Goal: Information Seeking & Learning: Learn about a topic

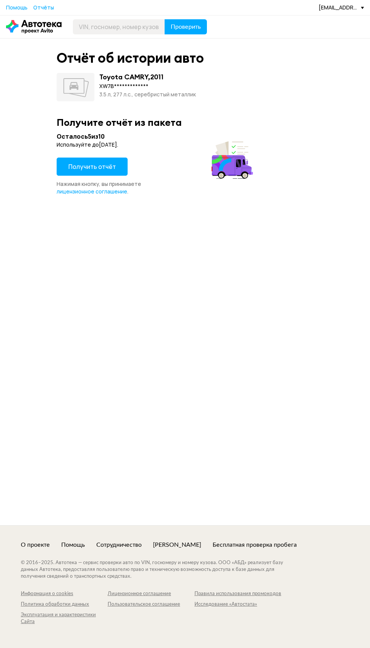
click at [90, 168] on span "Получить отчёт" at bounding box center [92, 167] width 48 height 8
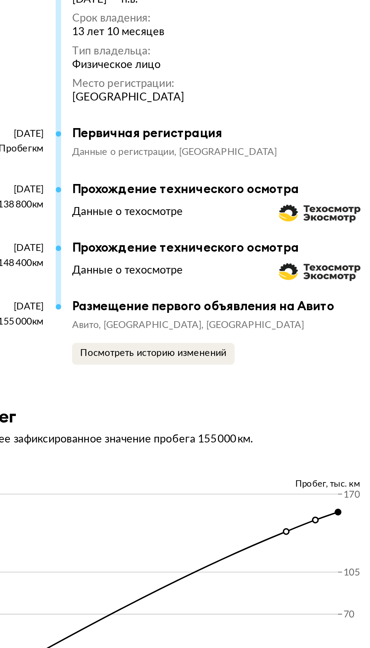
scroll to position [1740, 0]
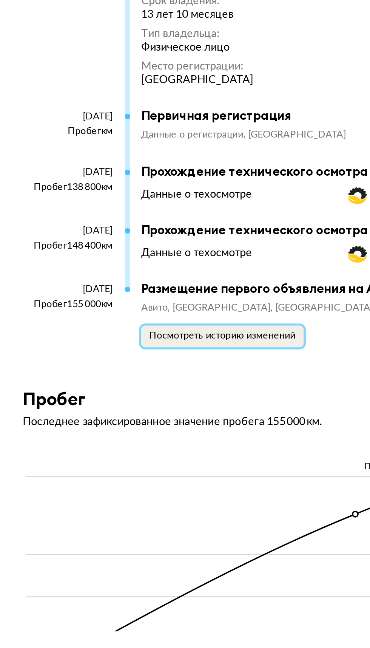
click at [198, 482] on span "Посмотреть историю изменений" at bounding box center [176, 484] width 81 height 5
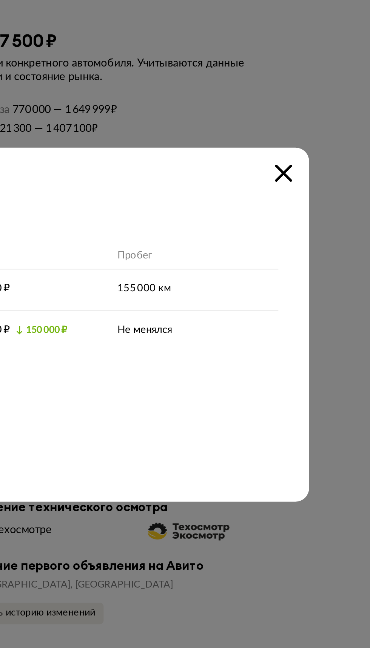
click at [322, 243] on icon at bounding box center [322, 240] width 9 height 9
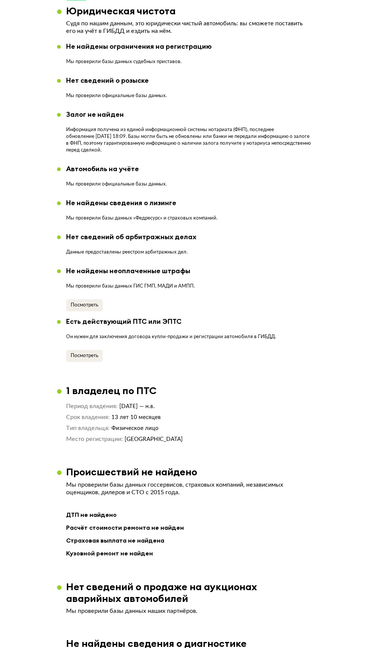
scroll to position [0, 0]
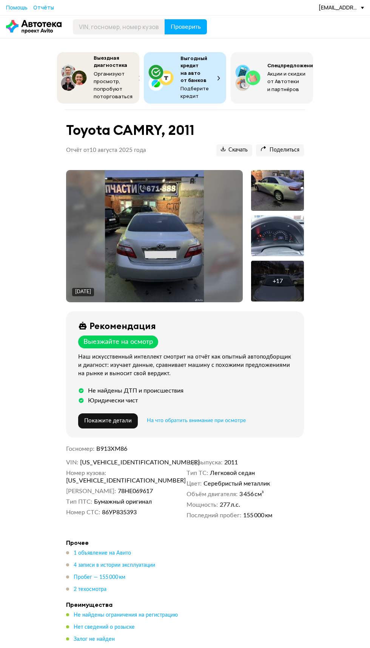
click at [183, 234] on img at bounding box center [154, 236] width 99 height 132
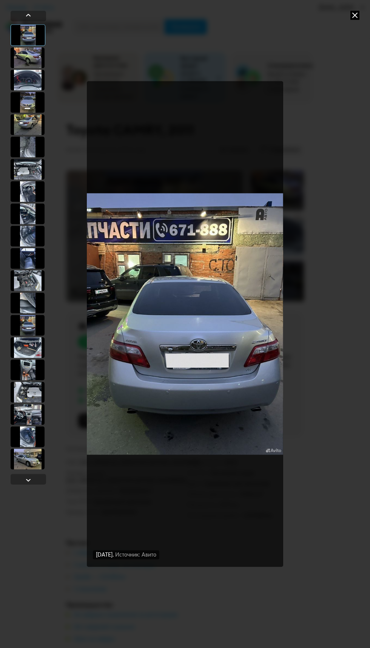
click at [229, 297] on img "Go to Slide 1" at bounding box center [185, 324] width 196 height 486
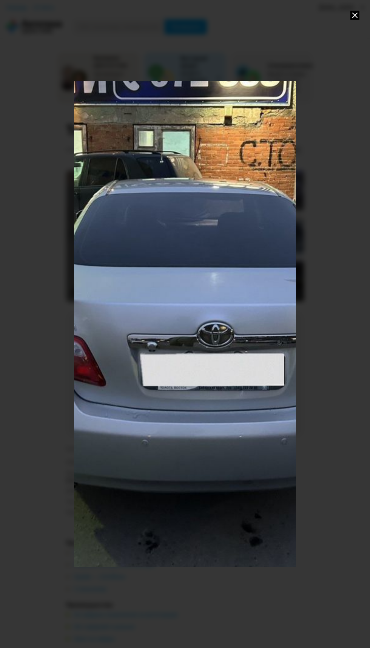
click at [215, 316] on div "Go to Slide 1" at bounding box center [185, 287] width 445 height 973
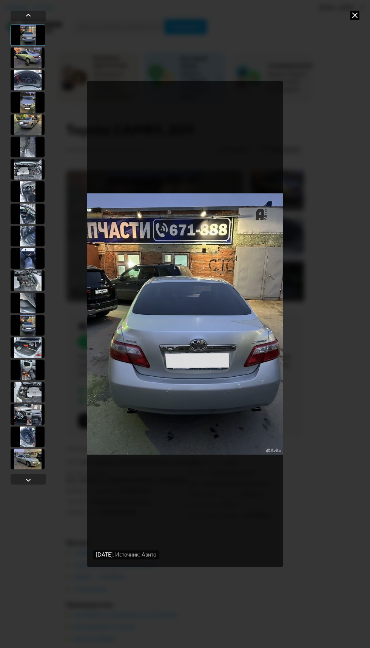
click at [248, 283] on img "Go to Slide 1" at bounding box center [185, 324] width 196 height 486
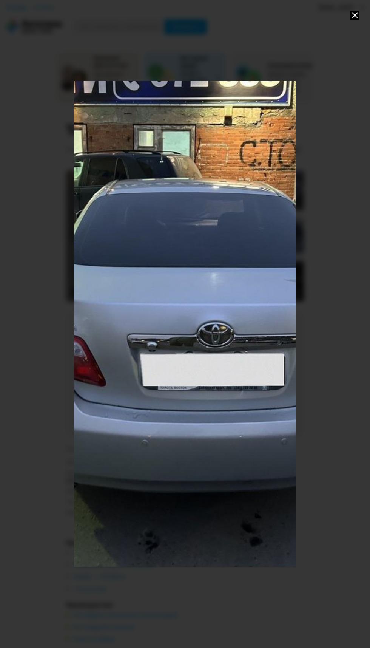
click at [252, 285] on div "Go to Slide 1" at bounding box center [185, 287] width 445 height 973
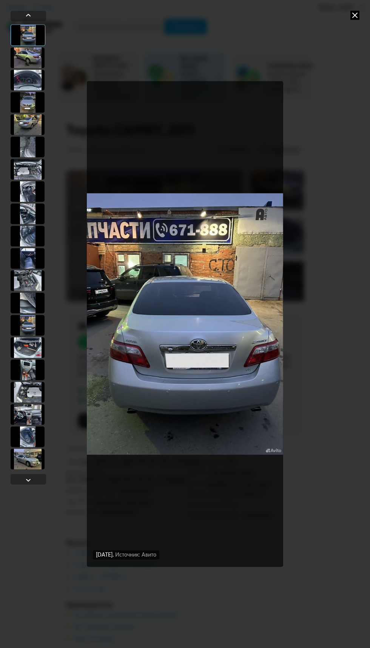
click at [28, 480] on div at bounding box center [28, 480] width 9 height 9
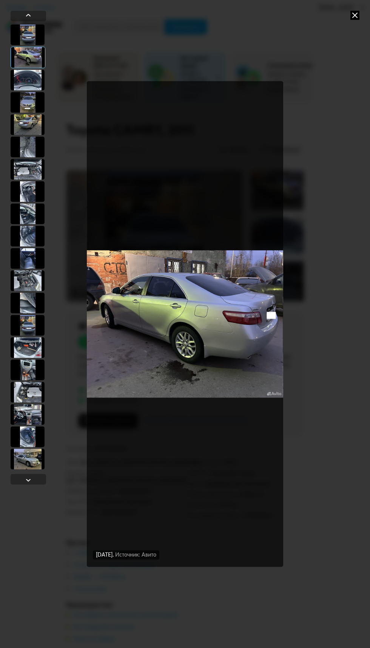
click at [28, 483] on div at bounding box center [28, 480] width 9 height 9
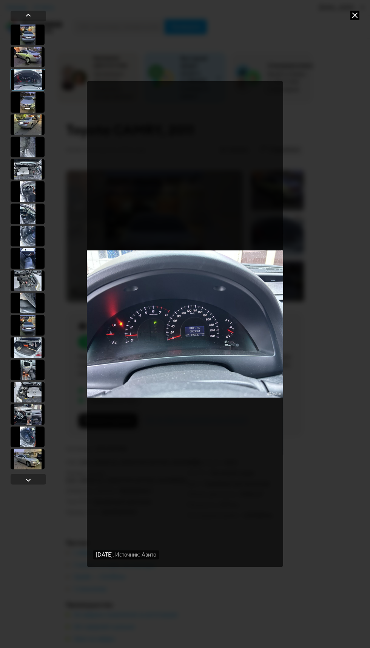
click at [34, 482] on div at bounding box center [29, 479] width 36 height 11
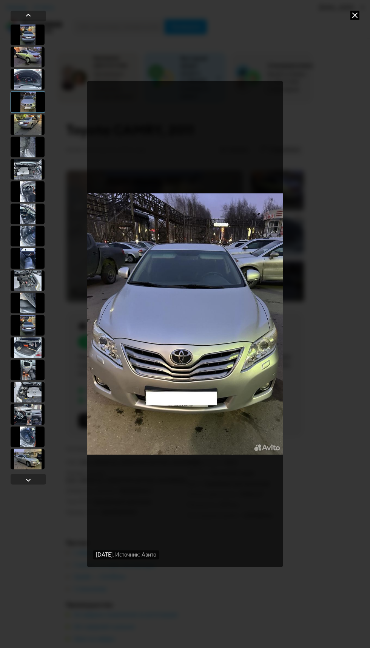
click at [41, 484] on div at bounding box center [29, 479] width 36 height 11
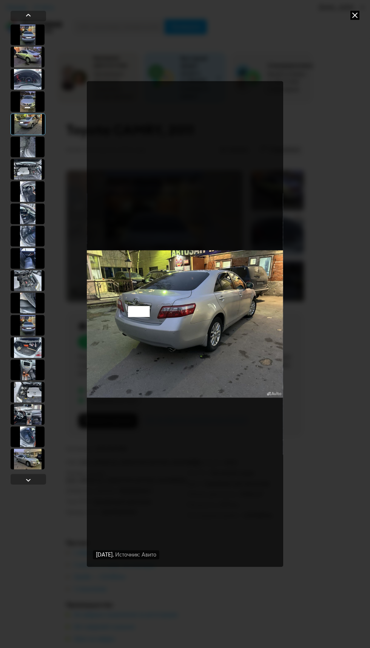
click at [42, 483] on div at bounding box center [29, 479] width 36 height 11
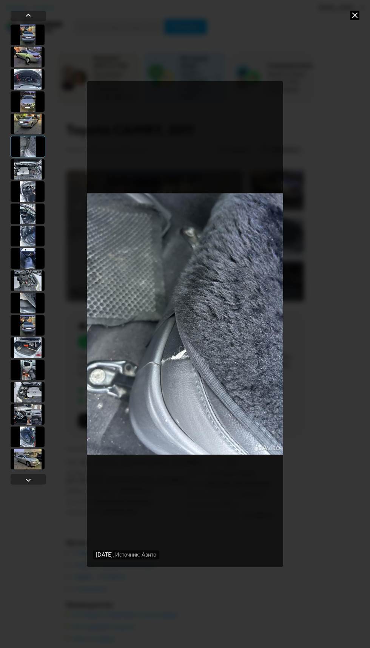
click at [34, 483] on div at bounding box center [29, 479] width 36 height 11
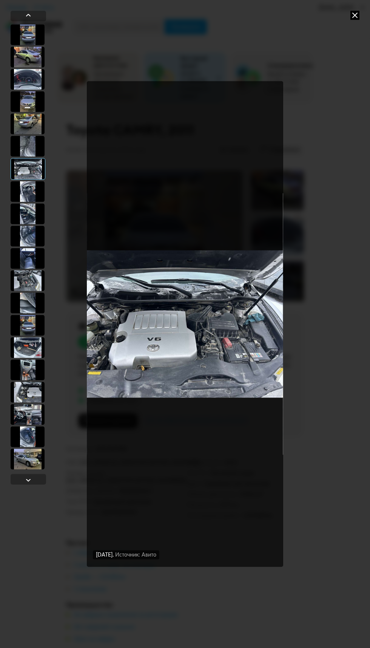
click at [23, 14] on div at bounding box center [29, 16] width 36 height 11
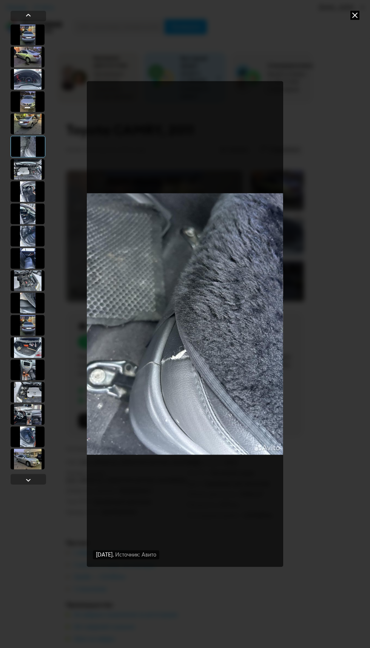
click at [195, 360] on img "Go to Slide 6" at bounding box center [185, 324] width 196 height 486
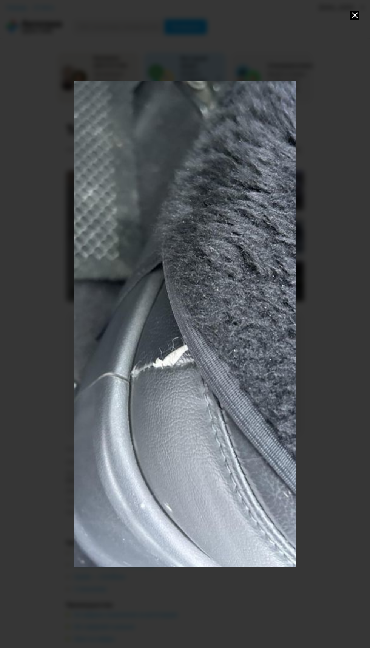
click at [210, 247] on div "Go to Slide 6" at bounding box center [185, 287] width 445 height 973
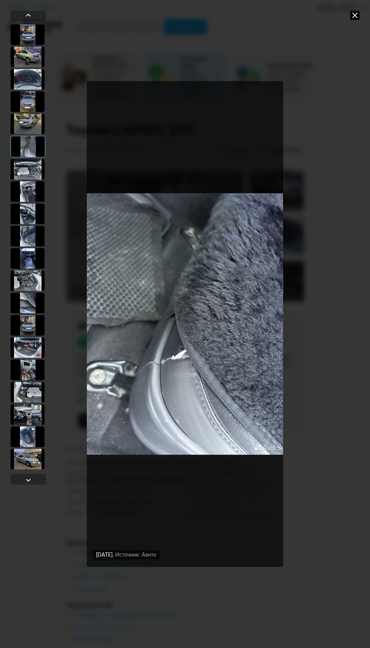
click at [26, 483] on div at bounding box center [28, 480] width 9 height 9
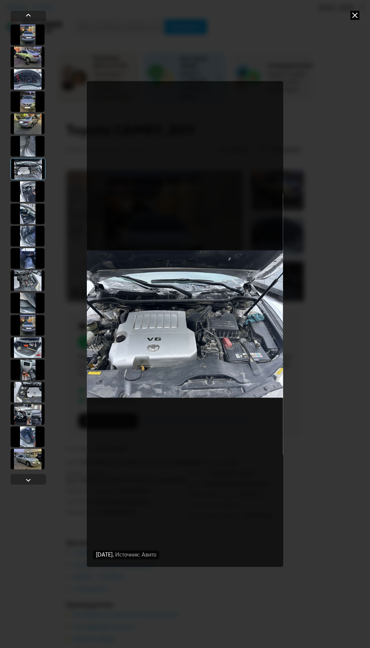
click at [28, 480] on div at bounding box center [28, 480] width 9 height 9
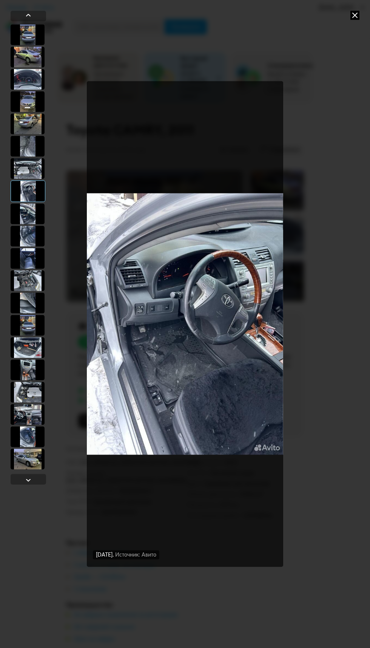
click at [36, 482] on div at bounding box center [29, 479] width 36 height 11
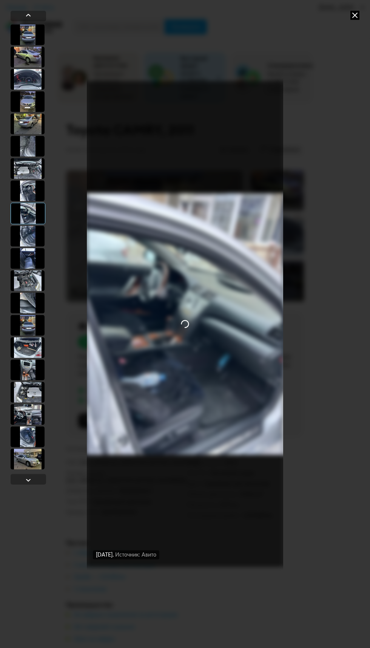
click at [39, 483] on div at bounding box center [29, 479] width 36 height 11
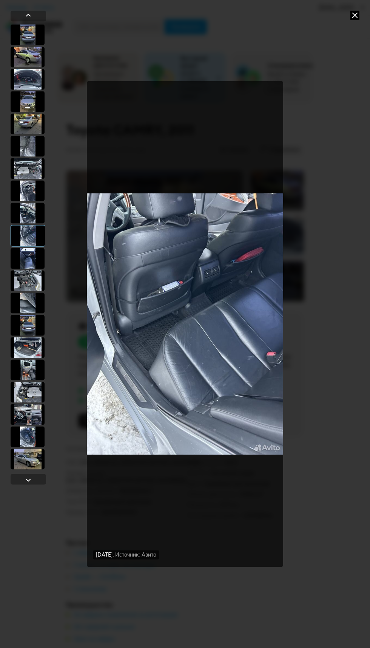
click at [41, 481] on div at bounding box center [29, 479] width 36 height 11
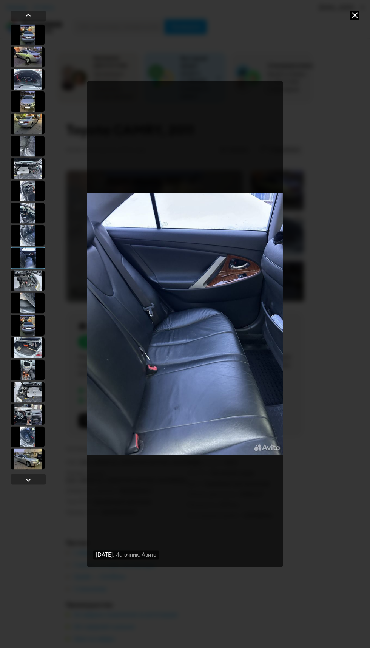
click at [28, 483] on div at bounding box center [28, 480] width 9 height 9
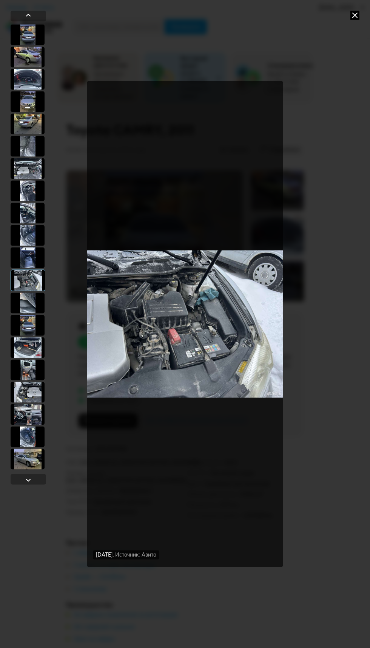
click at [28, 483] on div at bounding box center [28, 480] width 9 height 9
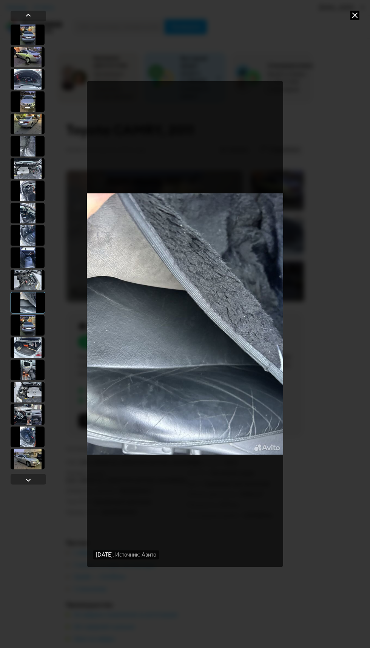
click at [36, 483] on div at bounding box center [29, 479] width 36 height 11
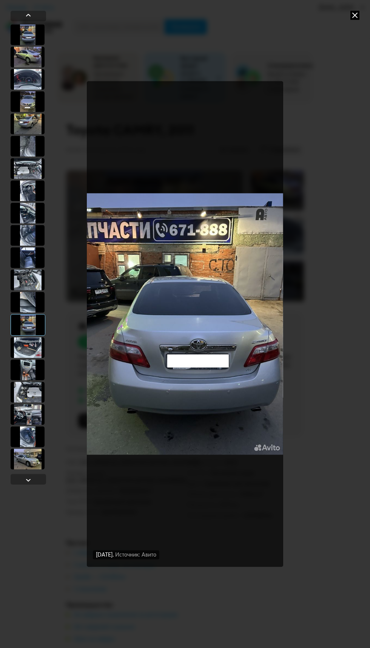
click at [37, 482] on div at bounding box center [29, 479] width 36 height 11
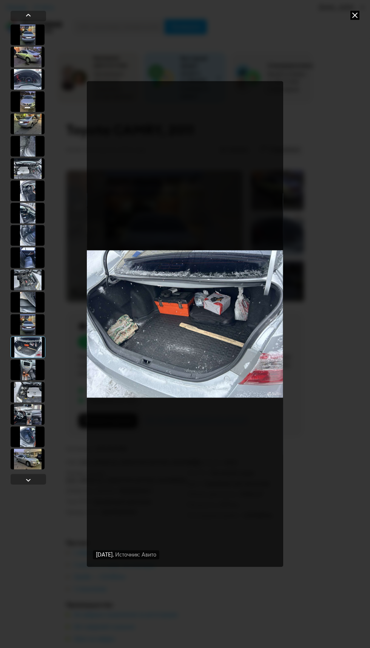
click at [37, 483] on div at bounding box center [29, 479] width 36 height 11
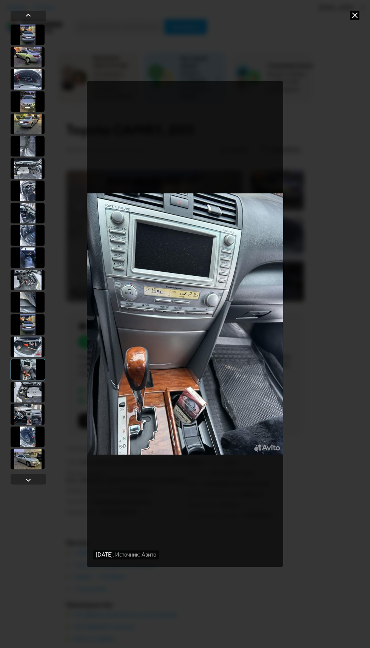
click at [40, 494] on div "21 марта 2025 года Источник: Авито 11 ноября 2024 года Источник: Авито 11 ноябр…" at bounding box center [185, 324] width 370 height 648
click at [28, 480] on div at bounding box center [28, 480] width 9 height 9
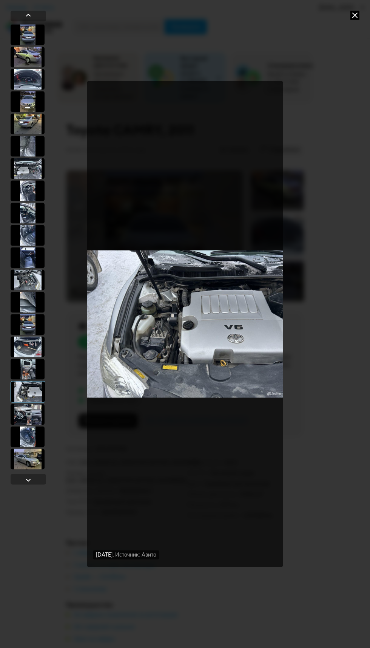
click at [37, 480] on div at bounding box center [29, 479] width 36 height 11
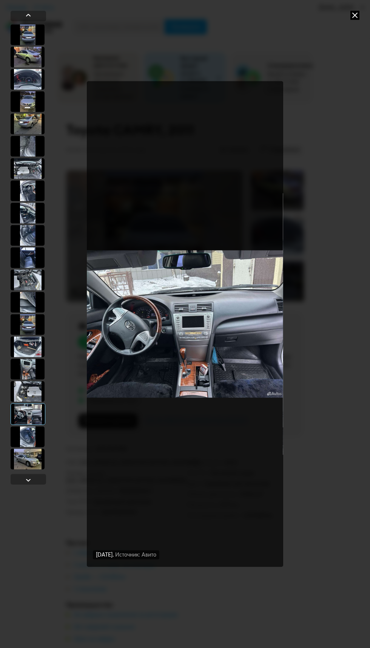
click at [38, 481] on div at bounding box center [29, 479] width 36 height 11
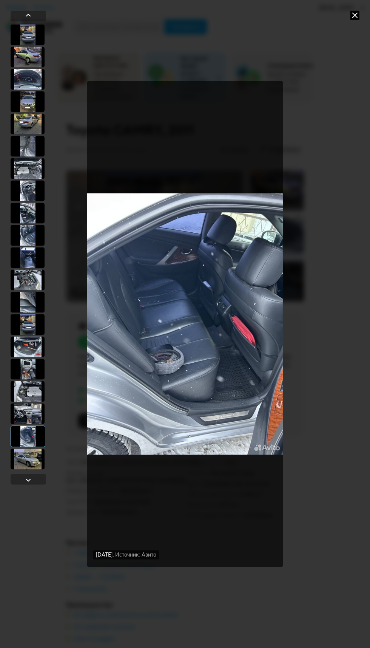
click at [39, 480] on div at bounding box center [29, 479] width 36 height 11
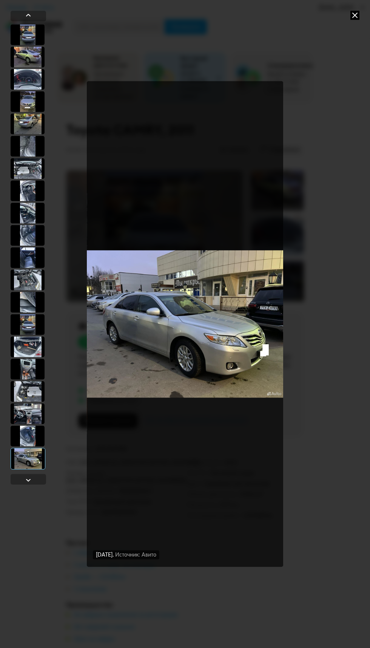
click at [38, 480] on div at bounding box center [29, 479] width 36 height 11
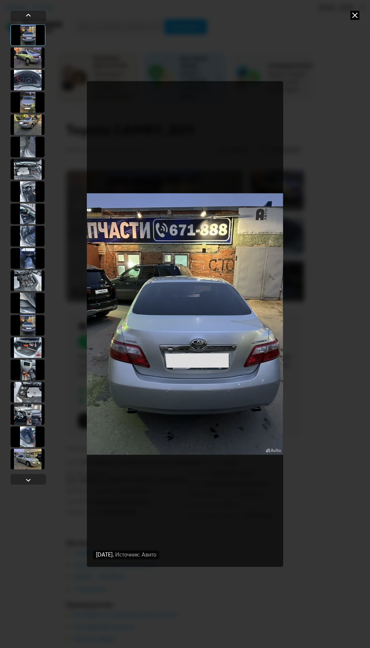
click at [355, 16] on icon at bounding box center [355, 15] width 9 height 9
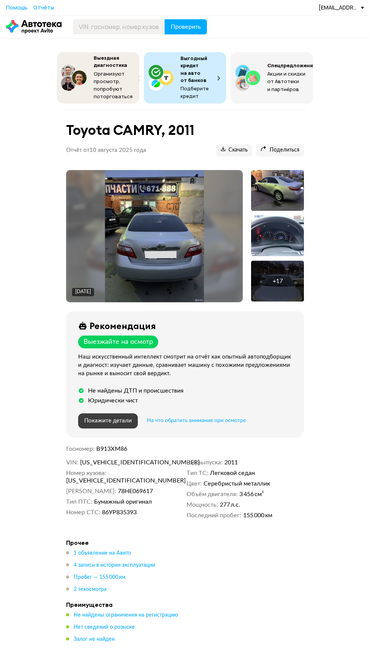
click at [110, 420] on span "Покажите детали" at bounding box center [108, 421] width 48 height 6
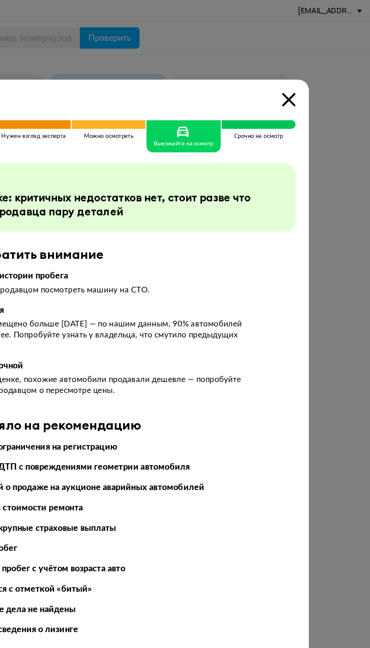
click at [315, 67] on icon at bounding box center [312, 70] width 9 height 9
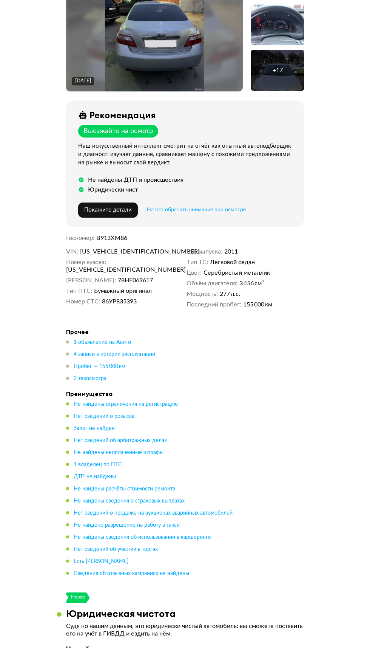
scroll to position [211, 0]
click at [151, 355] on span "4 записи в истории эксплуатации" at bounding box center [115, 354] width 82 height 5
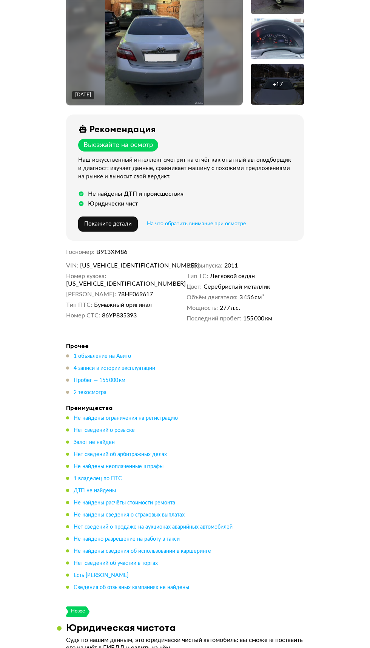
scroll to position [0, 0]
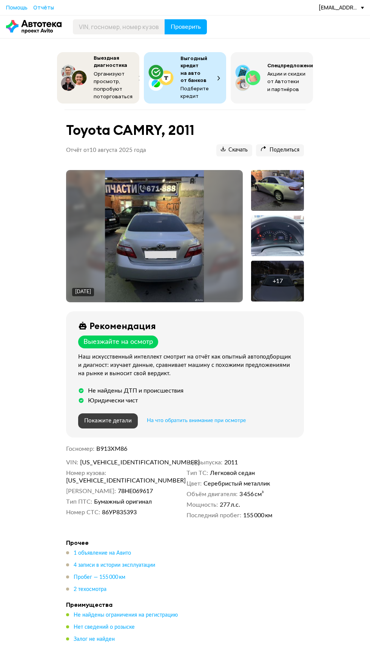
click at [112, 420] on span "Покажите детали" at bounding box center [108, 421] width 48 height 6
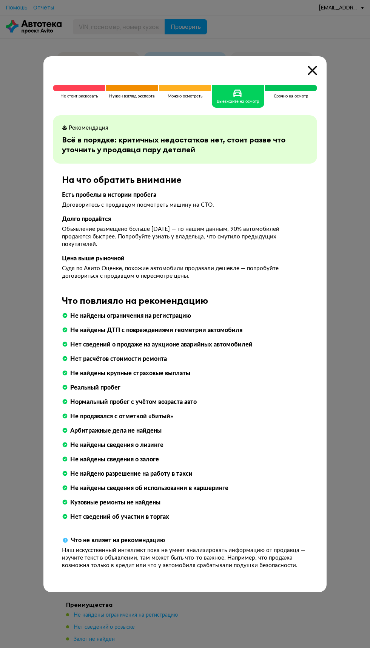
click at [313, 72] on icon at bounding box center [312, 70] width 9 height 9
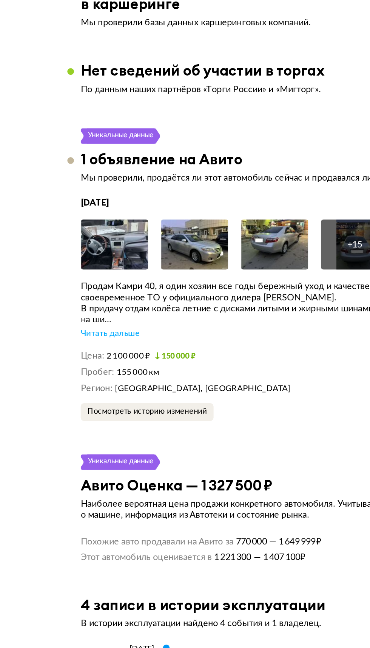
scroll to position [1496, 0]
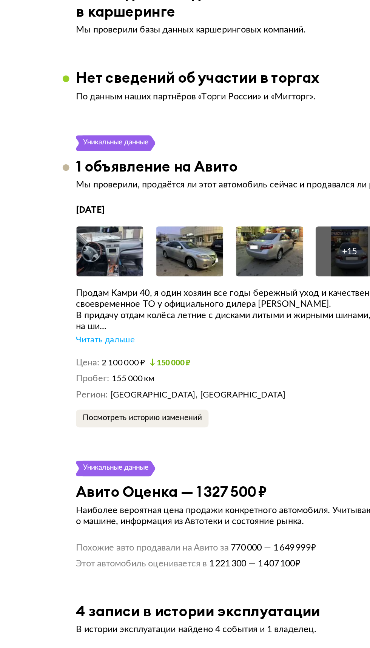
click at [98, 304] on div "Читать дальше" at bounding box center [86, 308] width 40 height 8
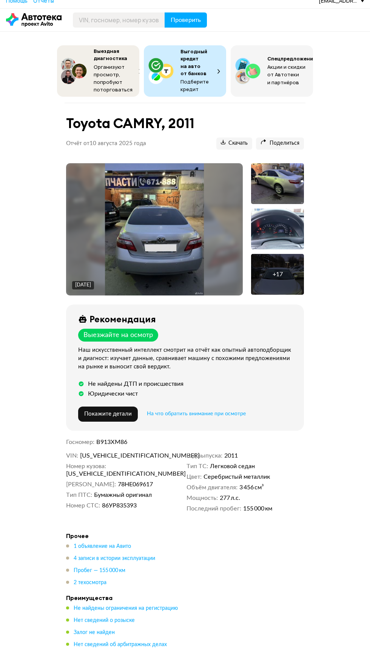
scroll to position [0, 0]
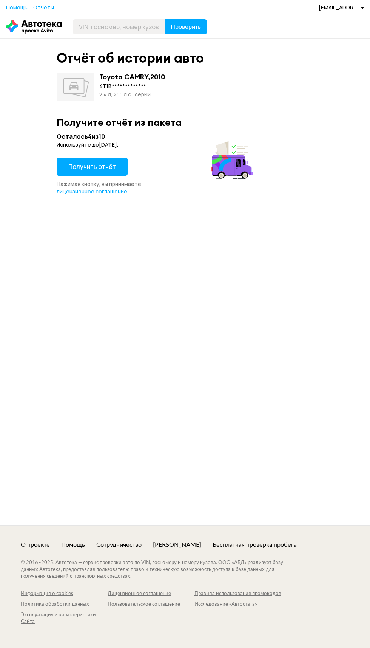
click at [93, 164] on span "Получить отчёт" at bounding box center [92, 167] width 48 height 8
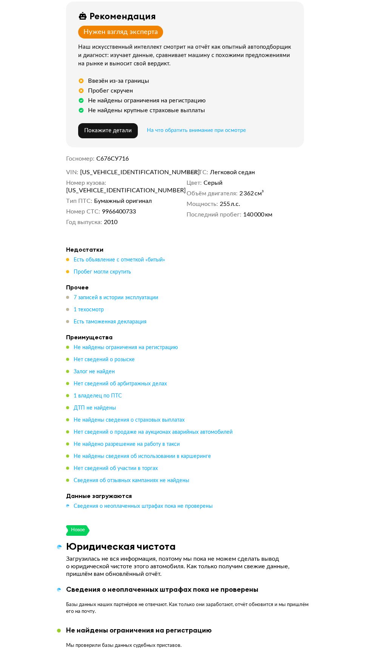
scroll to position [330, 0]
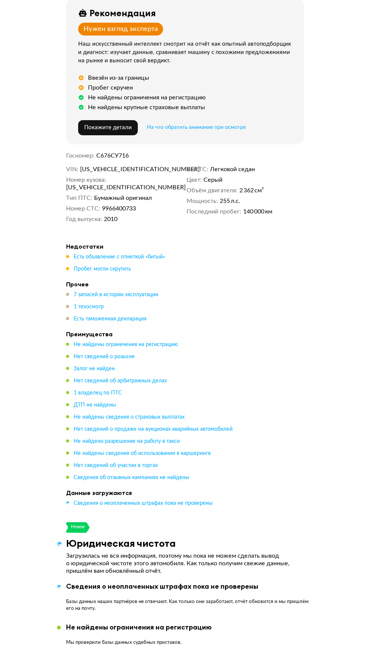
click at [118, 267] on span "Пробег могли скрутить" at bounding box center [102, 269] width 57 height 5
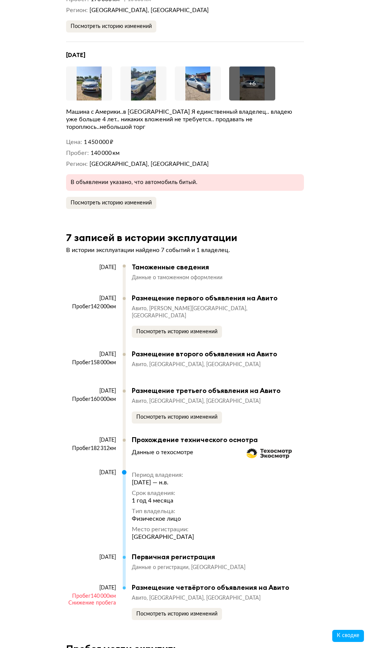
scroll to position [2103, 0]
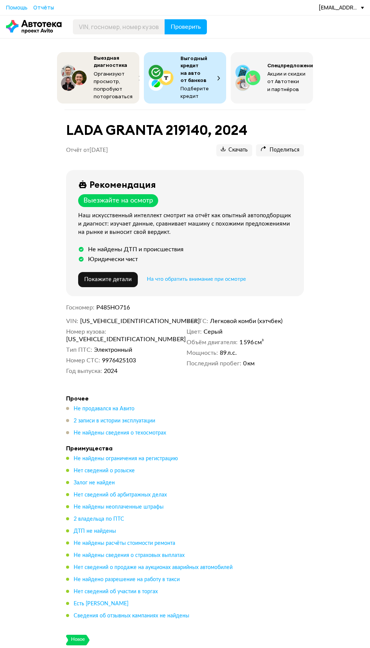
click at [148, 418] on span "2 записи в истории эксплуатации" at bounding box center [115, 420] width 82 height 5
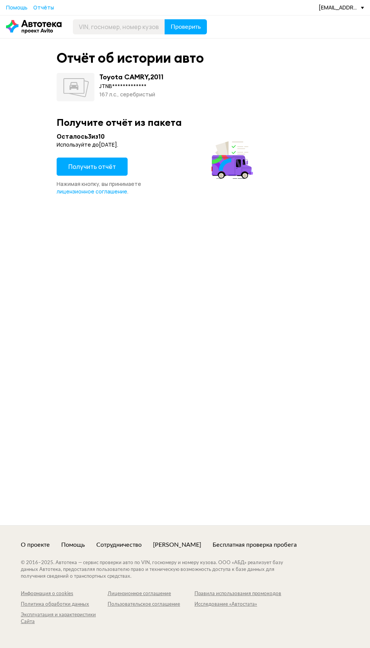
click at [93, 164] on span "Получить отчёт" at bounding box center [92, 167] width 48 height 8
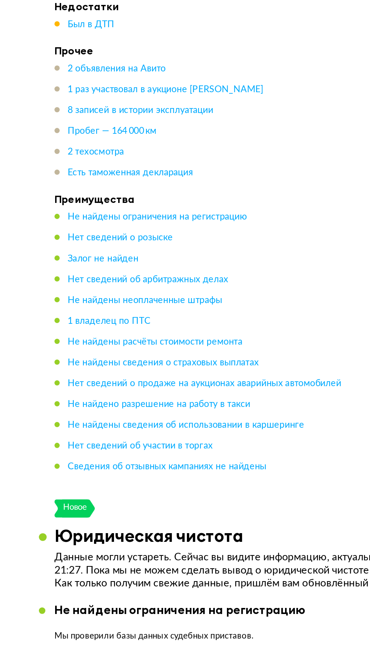
scroll to position [324, 0]
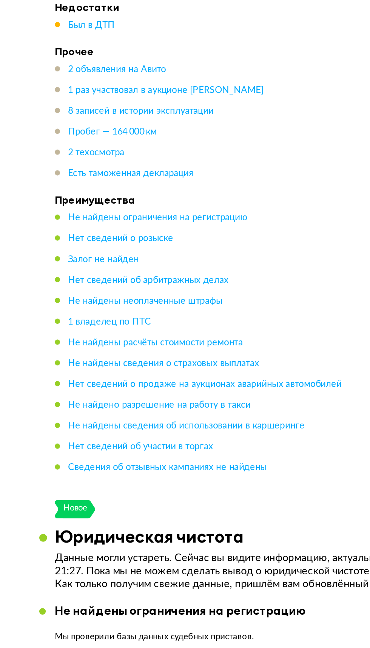
click at [153, 291] on span "8 записей в истории эксплуатации" at bounding box center [116, 293] width 85 height 5
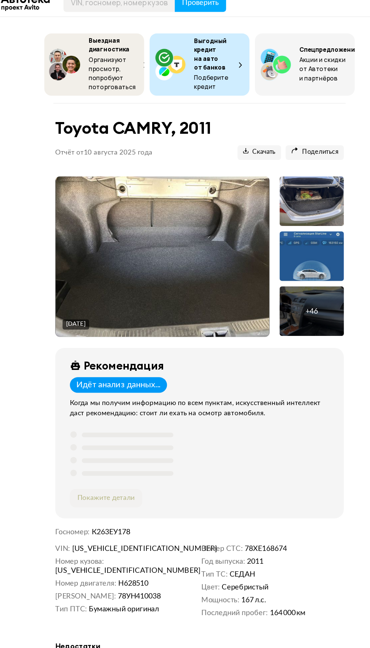
scroll to position [0, 0]
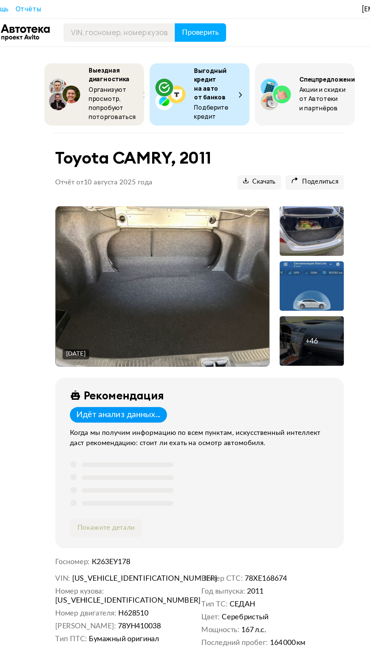
click at [223, 236] on img at bounding box center [155, 236] width 177 height 132
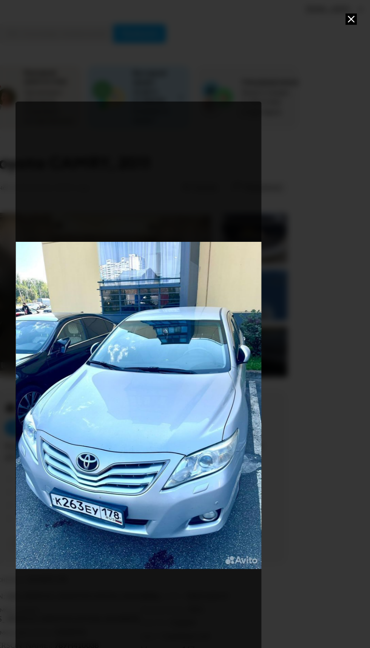
click at [357, 17] on icon at bounding box center [355, 15] width 9 height 9
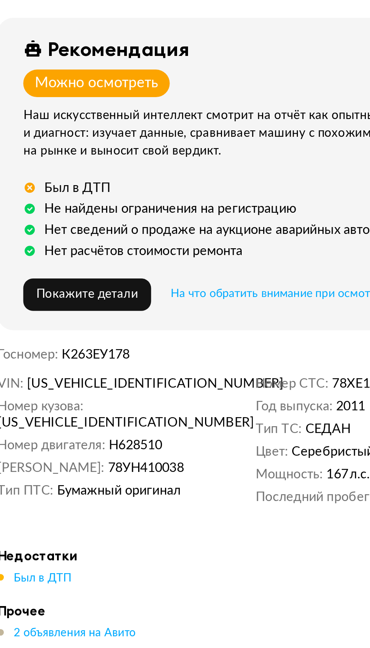
scroll to position [3, 0]
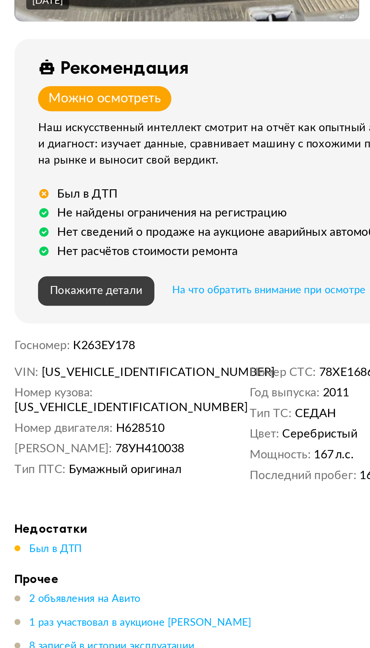
click at [111, 435] on span "Покажите детали" at bounding box center [108, 438] width 48 height 6
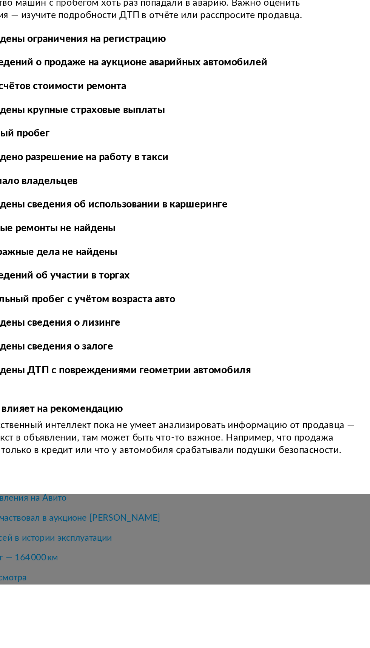
click at [266, 648] on div at bounding box center [185, 324] width 370 height 648
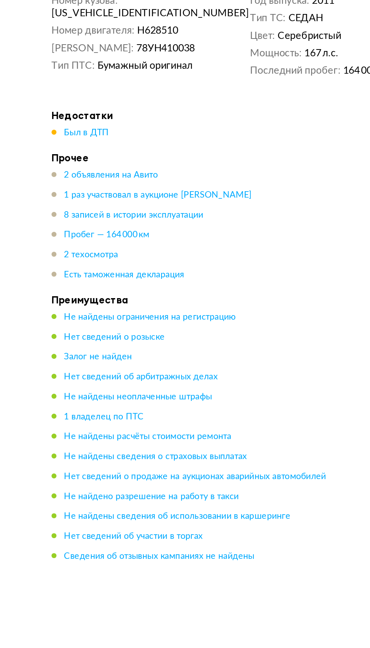
scroll to position [201, 0]
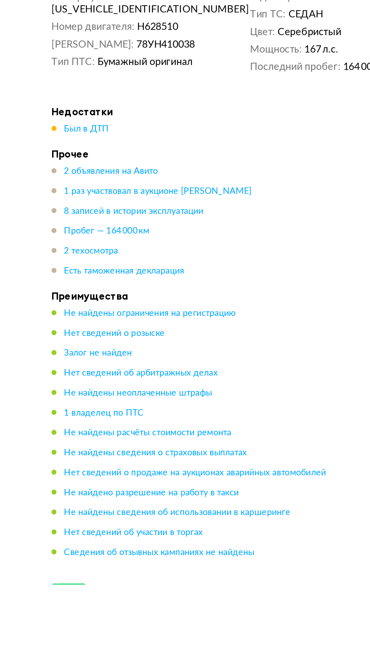
click at [93, 370] on span "Был в ДТП" at bounding box center [87, 371] width 27 height 5
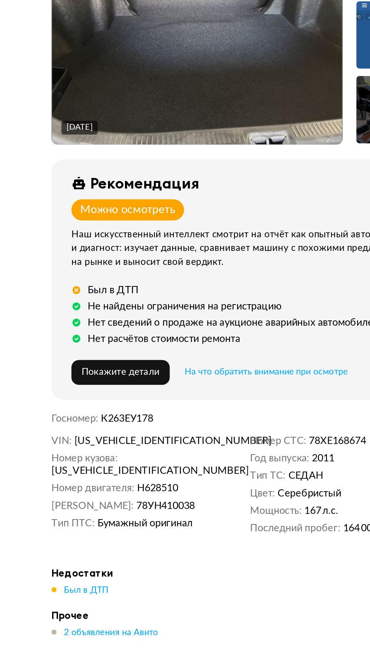
scroll to position [0, 0]
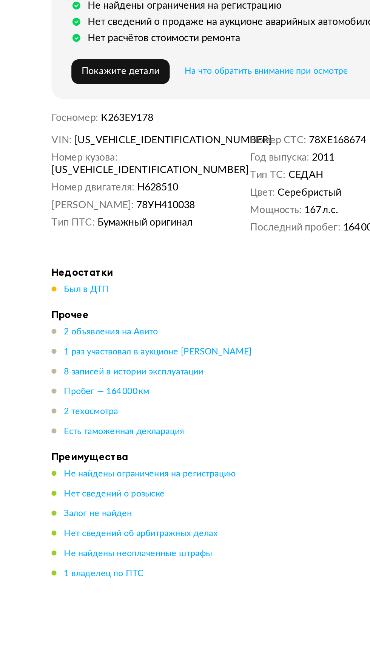
click at [88, 467] on span "Был в ДТП" at bounding box center [87, 469] width 27 height 5
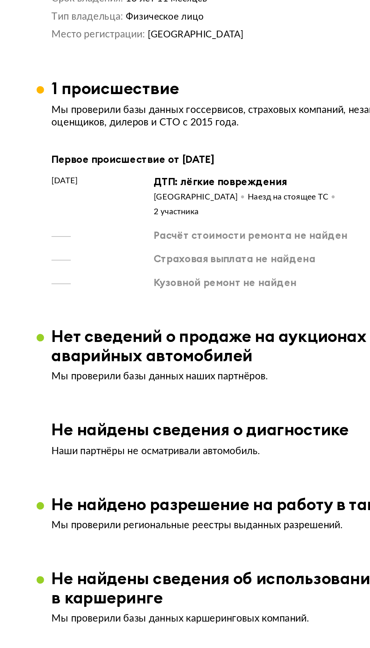
scroll to position [1278, 0]
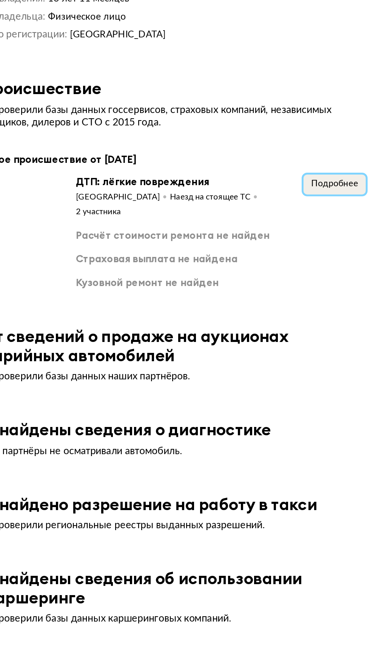
click at [280, 112] on span "Подробнее" at bounding box center [285, 111] width 29 height 5
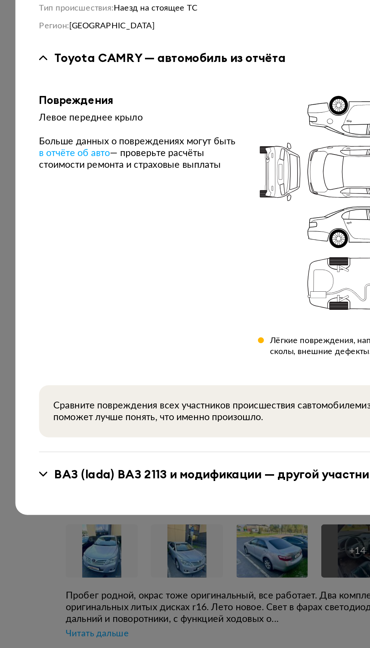
scroll to position [1277, 0]
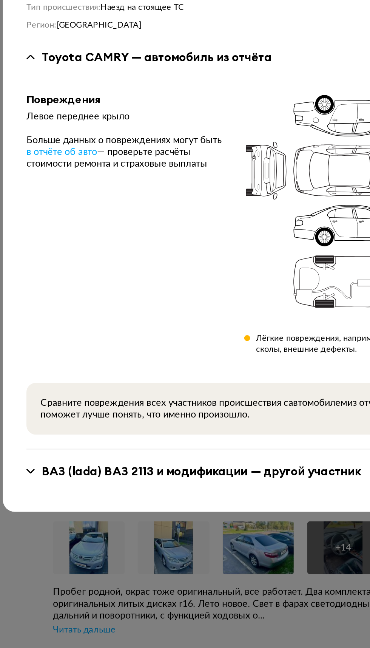
click at [215, 482] on div "ВАЗ (lada) ВАЗ 2113 и модификации — другой участник" at bounding box center [161, 477] width 205 height 10
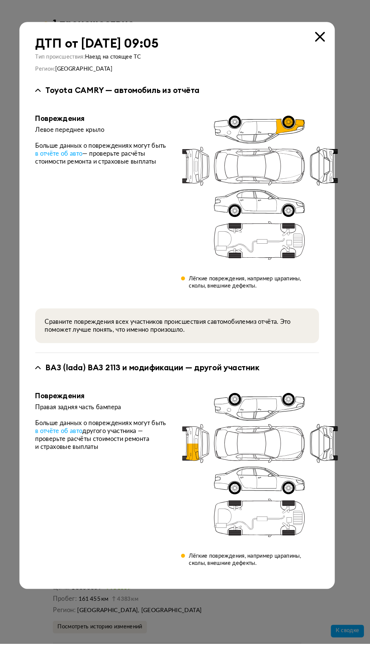
scroll to position [1278, 0]
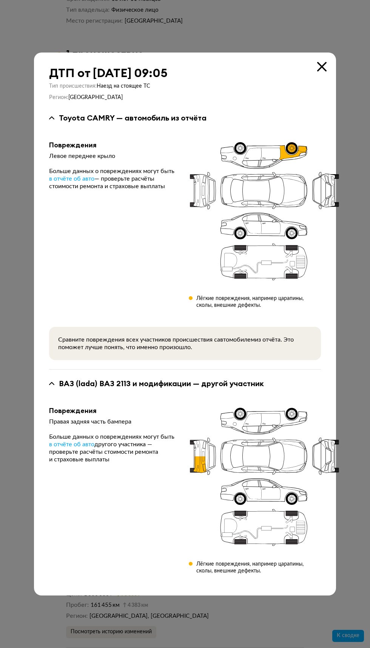
click at [325, 71] on icon at bounding box center [322, 66] width 9 height 9
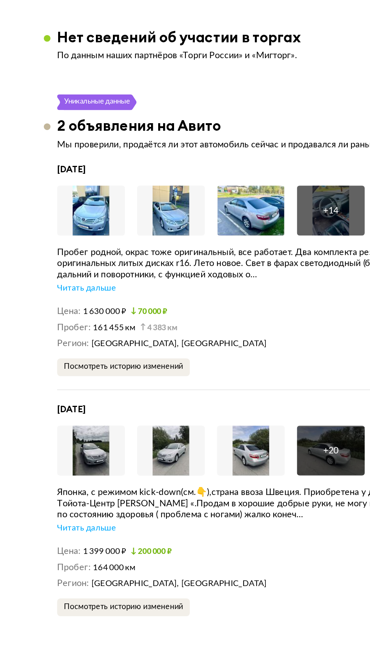
scroll to position [1519, 0]
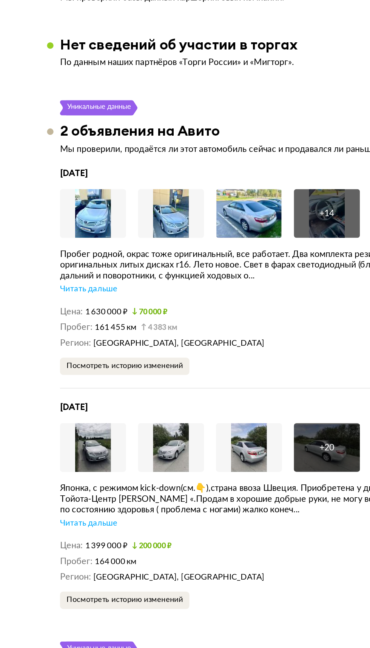
click at [95, 497] on div "Читать дальше" at bounding box center [86, 501] width 40 height 8
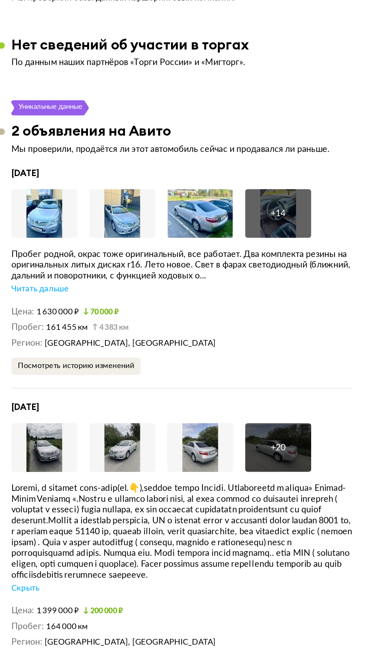
click at [97, 334] on div "Читать дальше" at bounding box center [86, 338] width 40 height 8
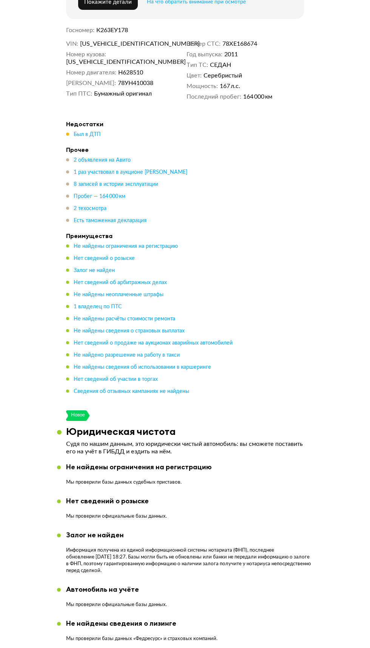
scroll to position [0, 0]
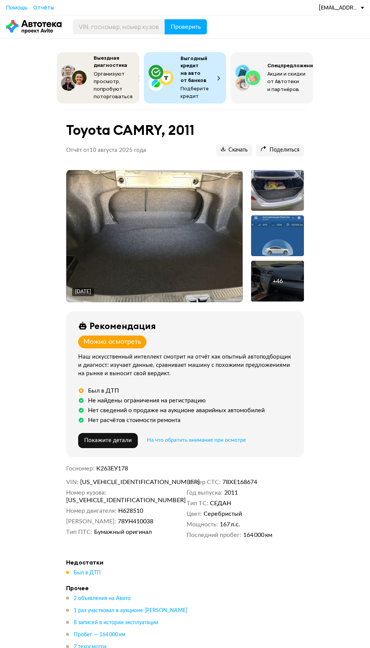
click at [174, 248] on img at bounding box center [155, 236] width 177 height 132
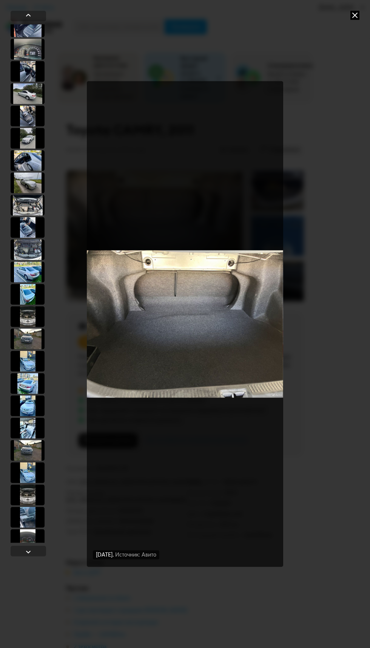
scroll to position [496, 0]
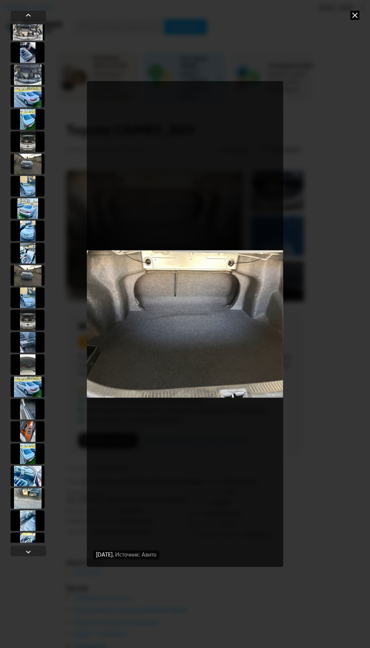
click at [27, 604] on div at bounding box center [28, 610] width 34 height 21
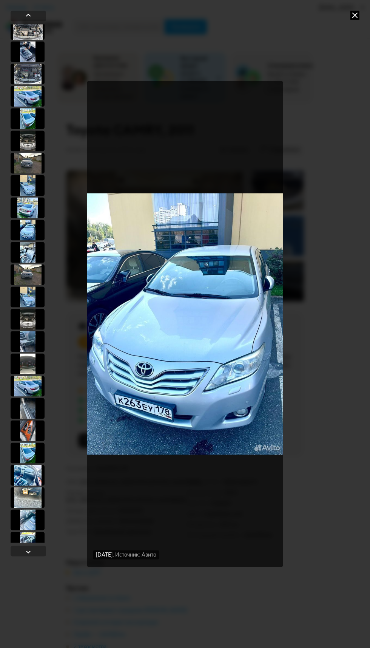
scroll to position [495, 0]
click at [25, 595] on div at bounding box center [28, 587] width 34 height 21
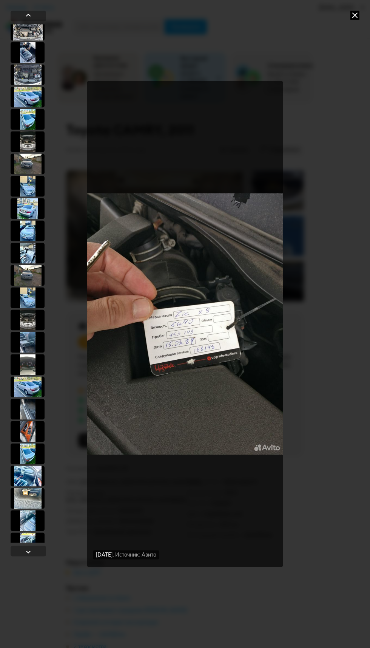
click at [29, 474] on div at bounding box center [28, 476] width 34 height 21
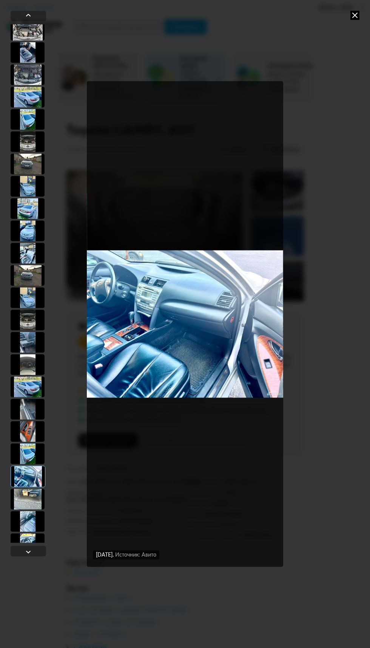
click at [363, 8] on div "[DATE] Источник: Авито [DATE] Источник: Авито [DATE] Источник: Авито [DATE] Ист…" at bounding box center [185, 324] width 370 height 648
click at [355, 15] on icon at bounding box center [355, 15] width 9 height 9
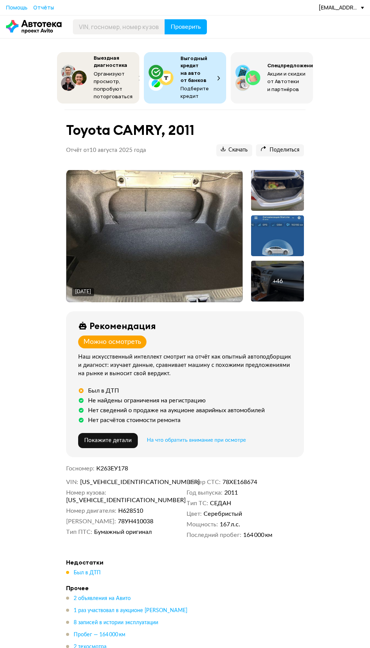
click at [122, 339] on div "Можно осмотреть" at bounding box center [113, 342] width 58 height 8
